Goal: Task Accomplishment & Management: Use online tool/utility

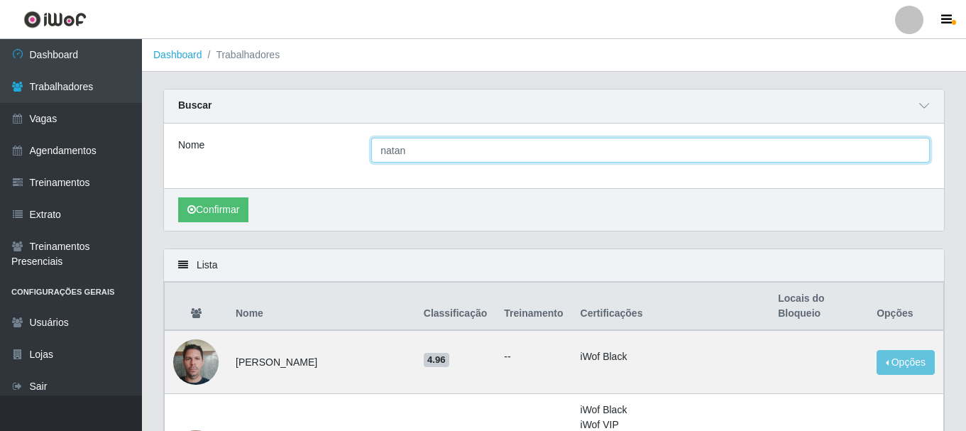
click at [419, 146] on input "natan" at bounding box center [650, 150] width 558 height 25
click at [419, 146] on input "Nome" at bounding box center [650, 150] width 558 height 25
type input "natan"
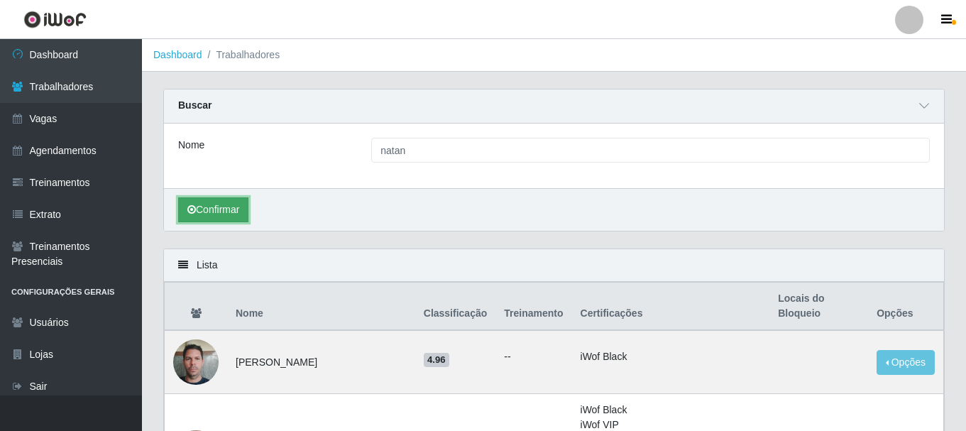
click at [236, 212] on button "Confirmar" at bounding box center [213, 209] width 70 height 25
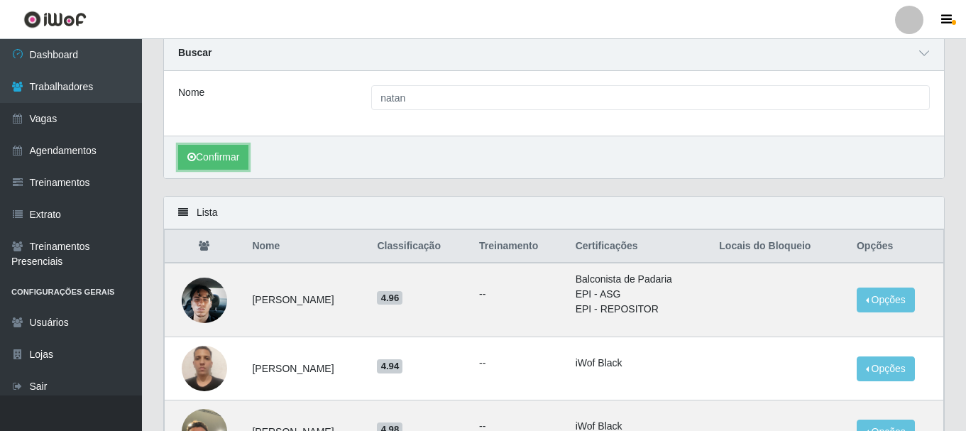
scroll to position [71, 0]
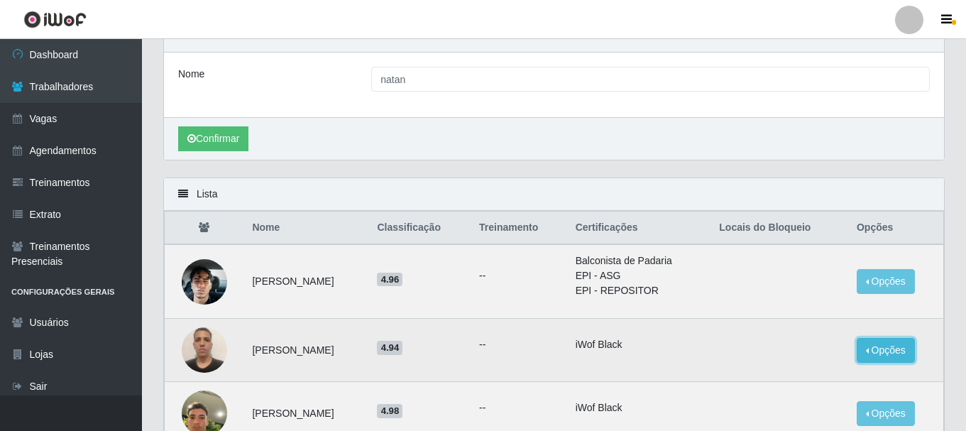
click at [899, 354] on button "Opções" at bounding box center [885, 350] width 58 height 25
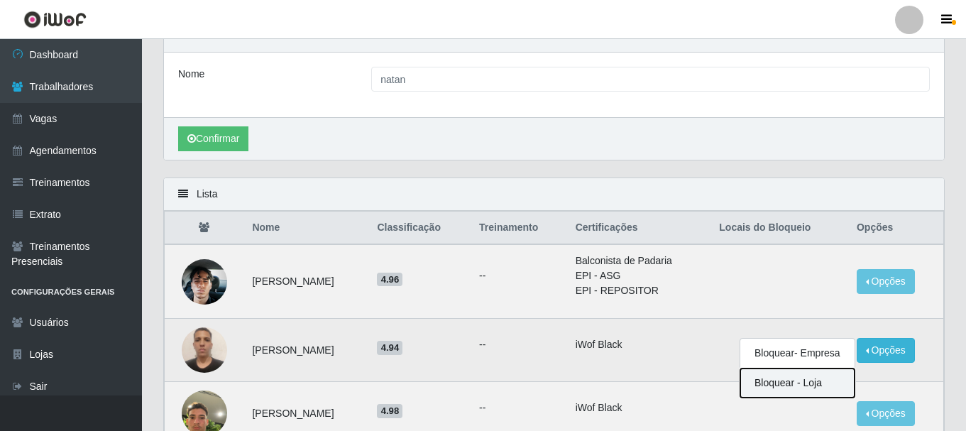
click at [815, 387] on button "Bloquear - Loja" at bounding box center [797, 382] width 114 height 29
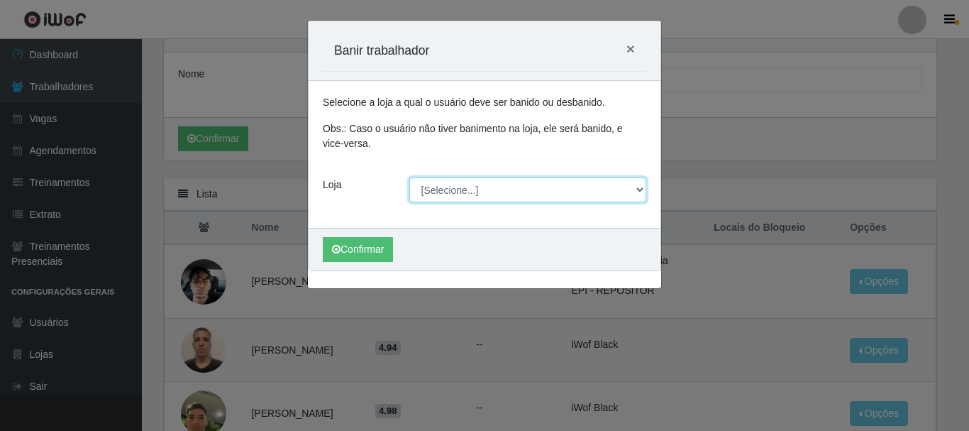
click at [483, 193] on select "[Selecione...] SuperShow - Asa Norte" at bounding box center [528, 189] width 238 height 25
select select "71"
click at [409, 177] on select "[Selecione...] SuperShow - Asa Norte" at bounding box center [528, 189] width 238 height 25
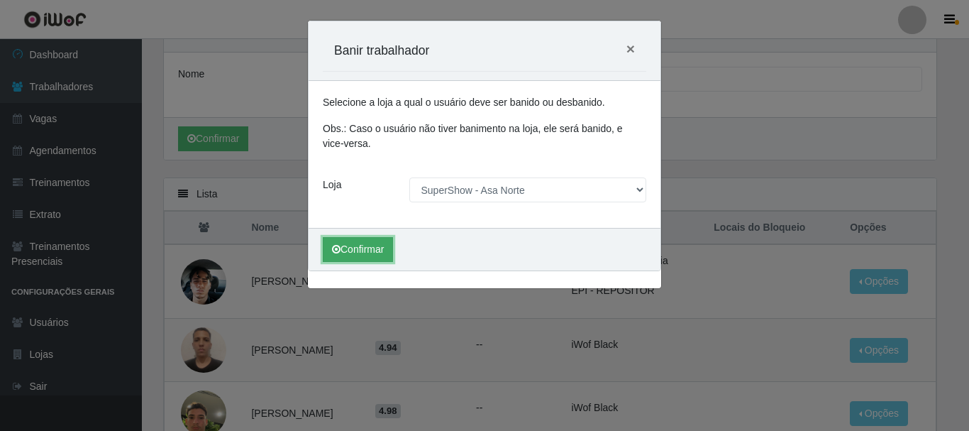
click at [371, 250] on button "Confirmar" at bounding box center [358, 249] width 70 height 25
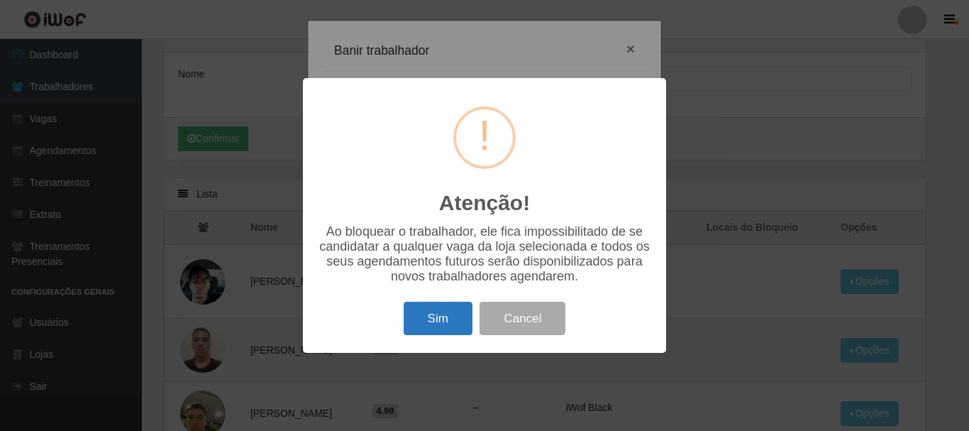
click at [447, 324] on button "Sim" at bounding box center [438, 318] width 69 height 33
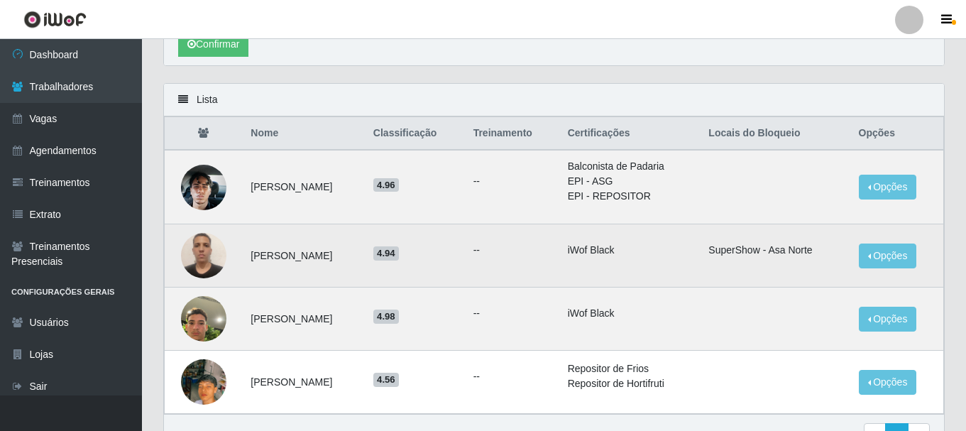
scroll to position [0, 0]
